Goal: Transaction & Acquisition: Download file/media

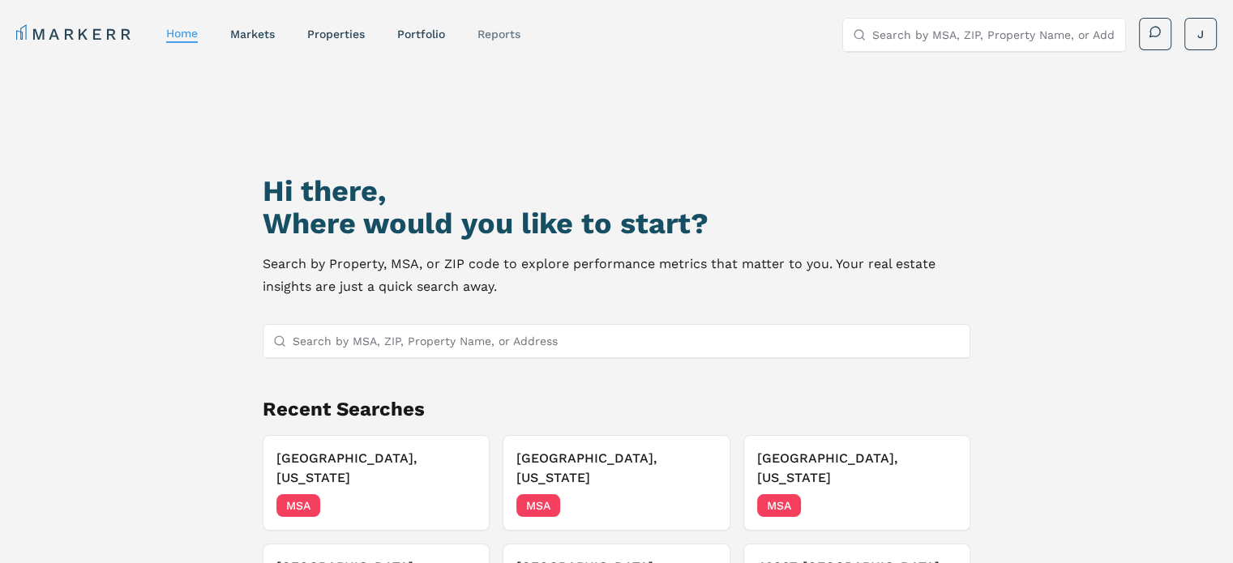
click at [493, 38] on link "reports" at bounding box center [499, 34] width 43 height 13
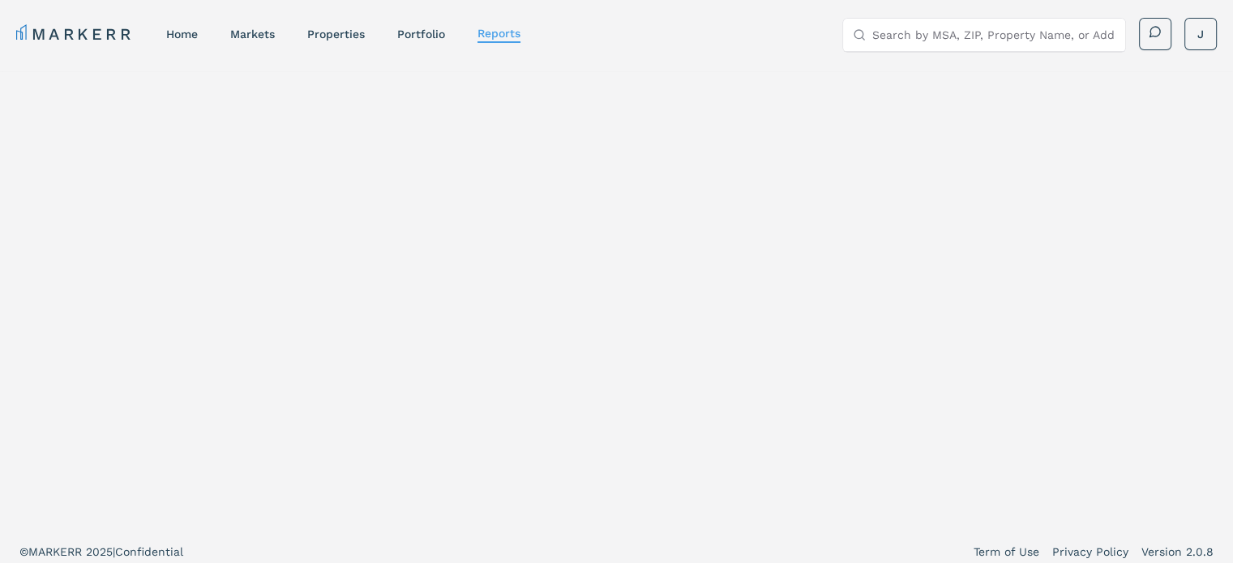
select select "-release_date"
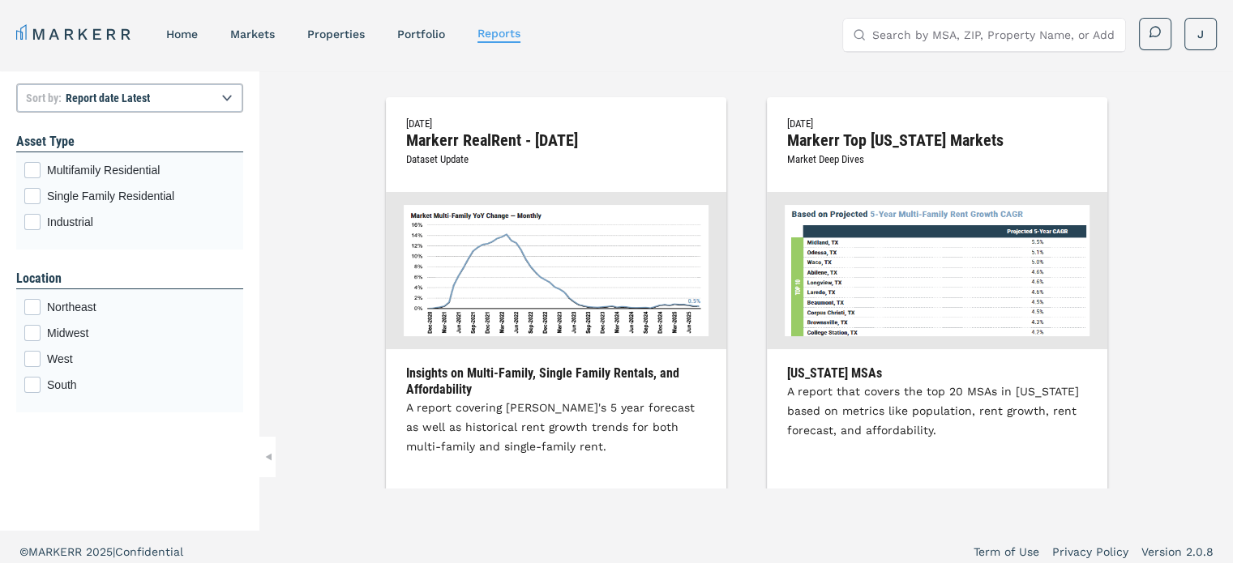
click at [525, 137] on h2 "Markerr RealRent - [DATE]" at bounding box center [556, 140] width 300 height 15
click at [585, 386] on h3 "Insights on Multi-Family, Single Family Rentals, and Affordability" at bounding box center [556, 382] width 300 height 32
click at [475, 438] on div "Insights on Multi-Family, Single Family Rentals, and Affordability A report cov…" at bounding box center [556, 425] width 341 height 118
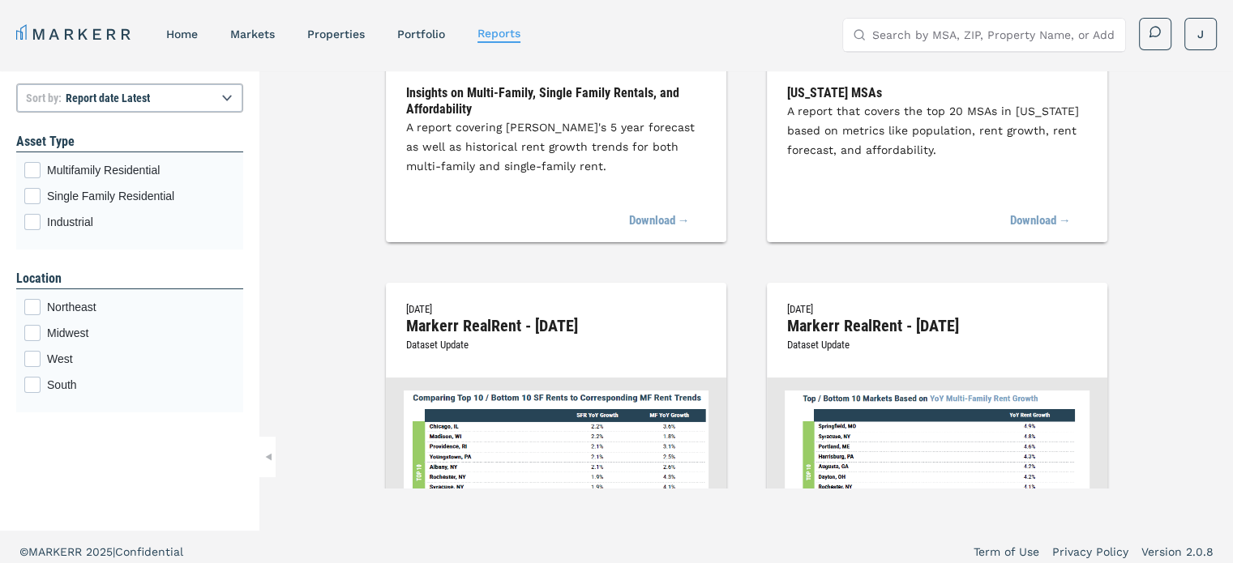
scroll to position [243, 0]
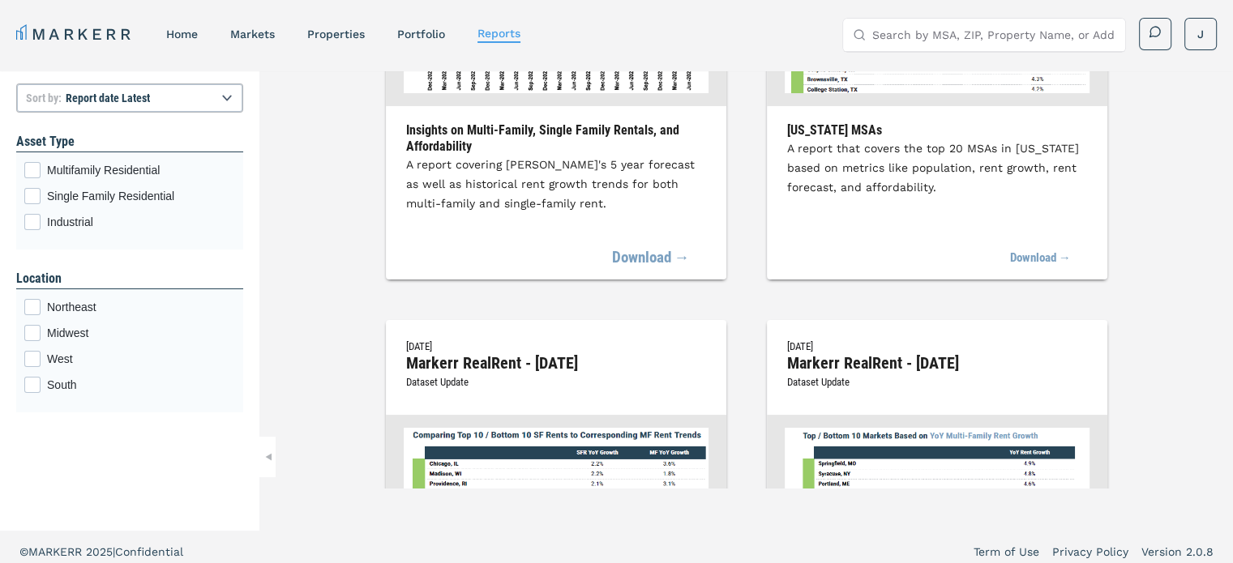
click at [681, 259] on link "Download →" at bounding box center [651, 259] width 78 height 36
click at [647, 258] on link "Download →" at bounding box center [651, 259] width 78 height 36
